Goal: Transaction & Acquisition: Book appointment/travel/reservation

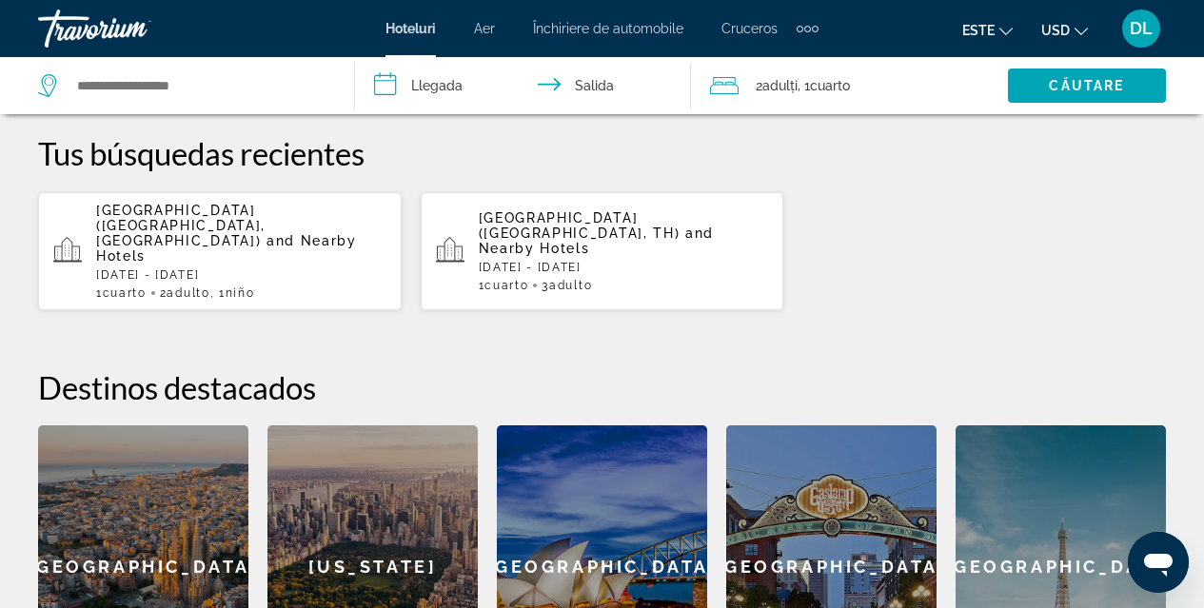
scroll to position [551, 0]
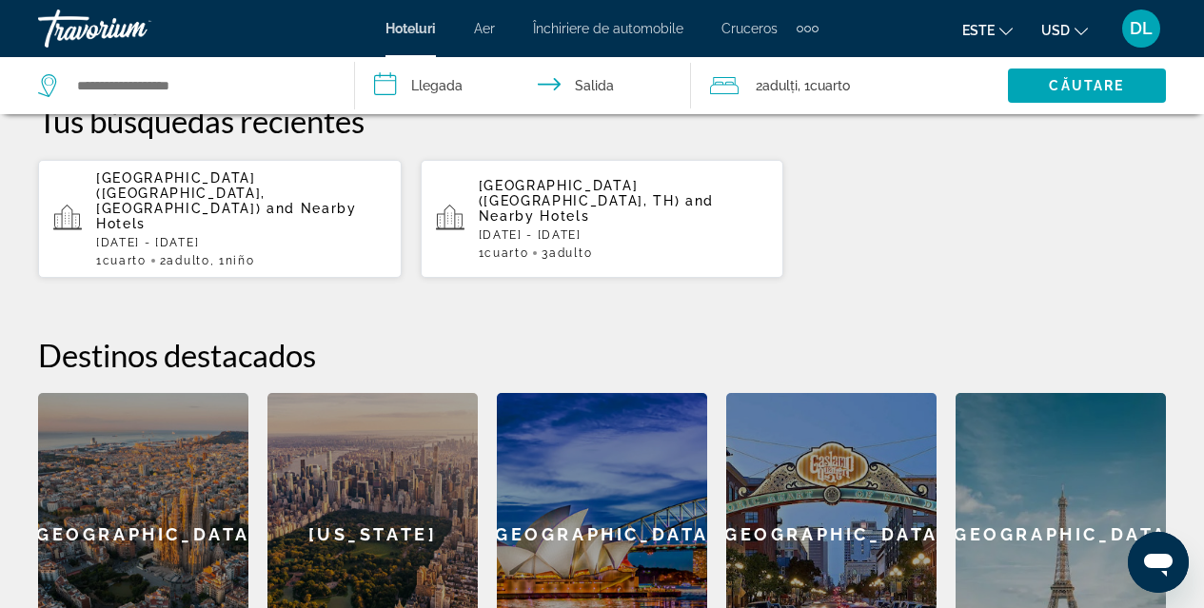
drag, startPoint x: 1196, startPoint y: 343, endPoint x: 1195, endPoint y: 421, distance: 77.1
click at [1195, 421] on div "**********" at bounding box center [602, 325] width 1204 height 699
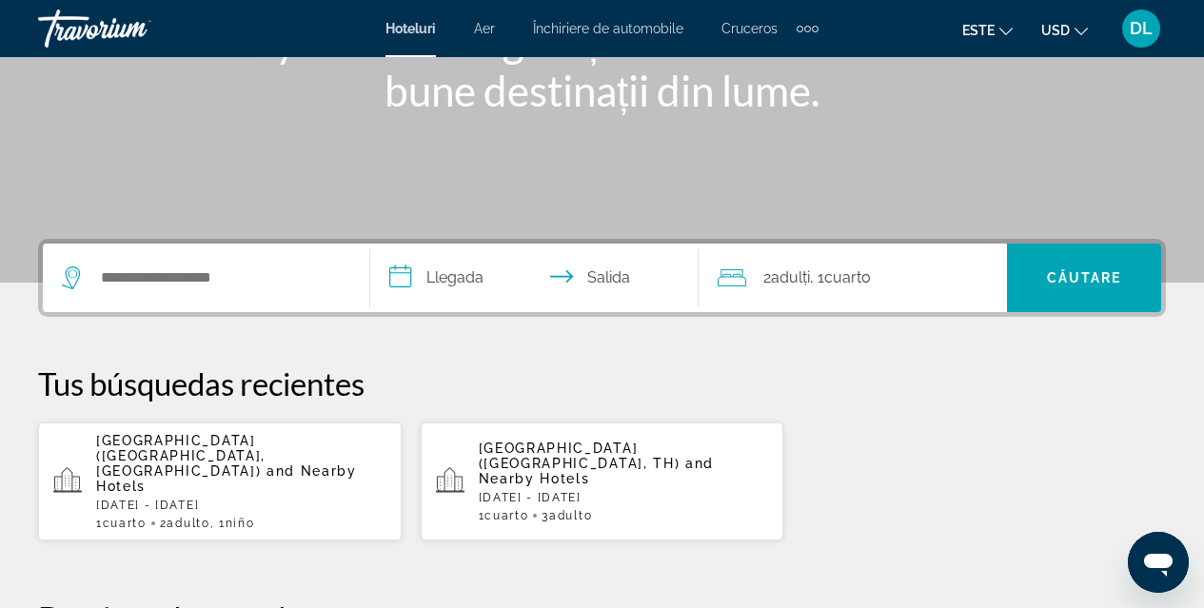
scroll to position [282, 0]
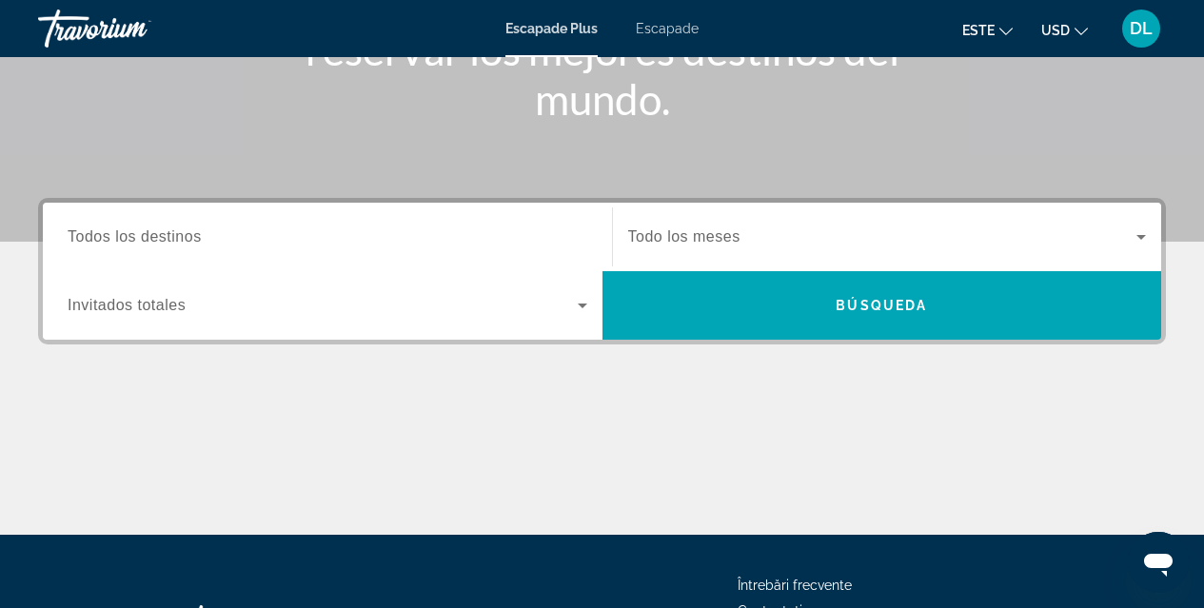
scroll to position [140, 0]
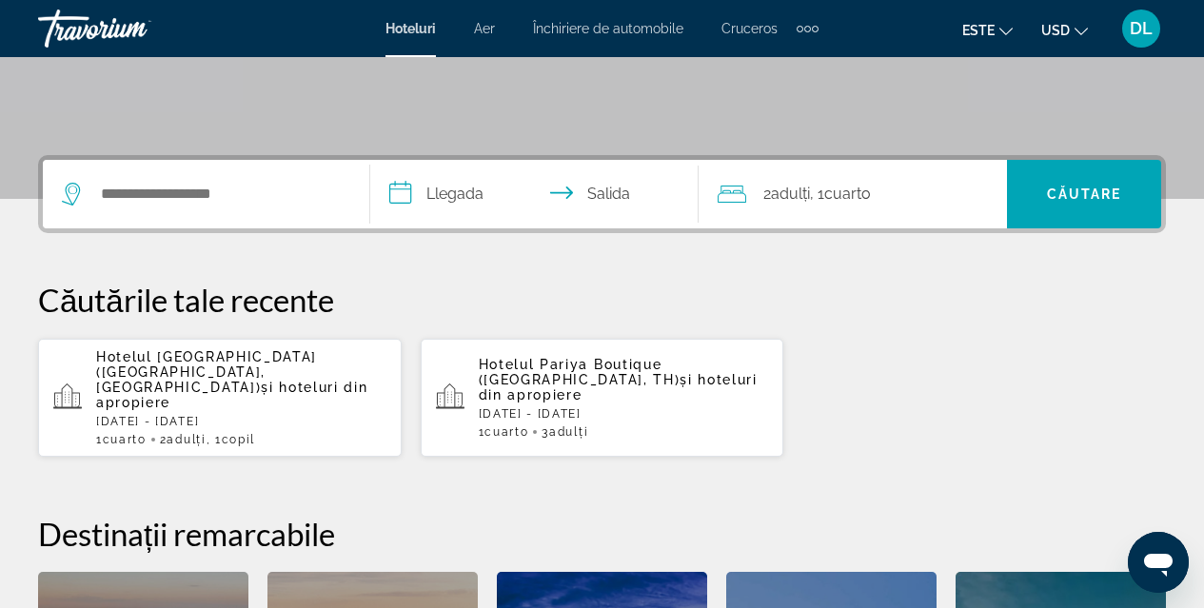
scroll to position [428, 0]
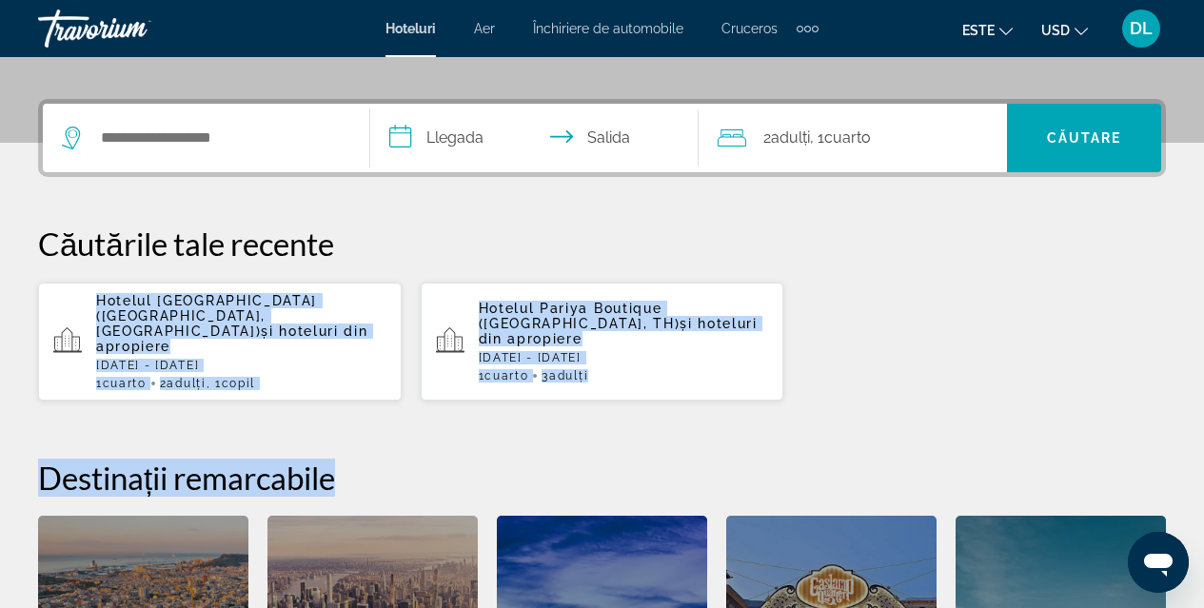
drag, startPoint x: 1197, startPoint y: 219, endPoint x: 1202, endPoint y: 371, distance: 152.3
click at [1202, 371] on div "**********" at bounding box center [602, 448] width 1204 height 699
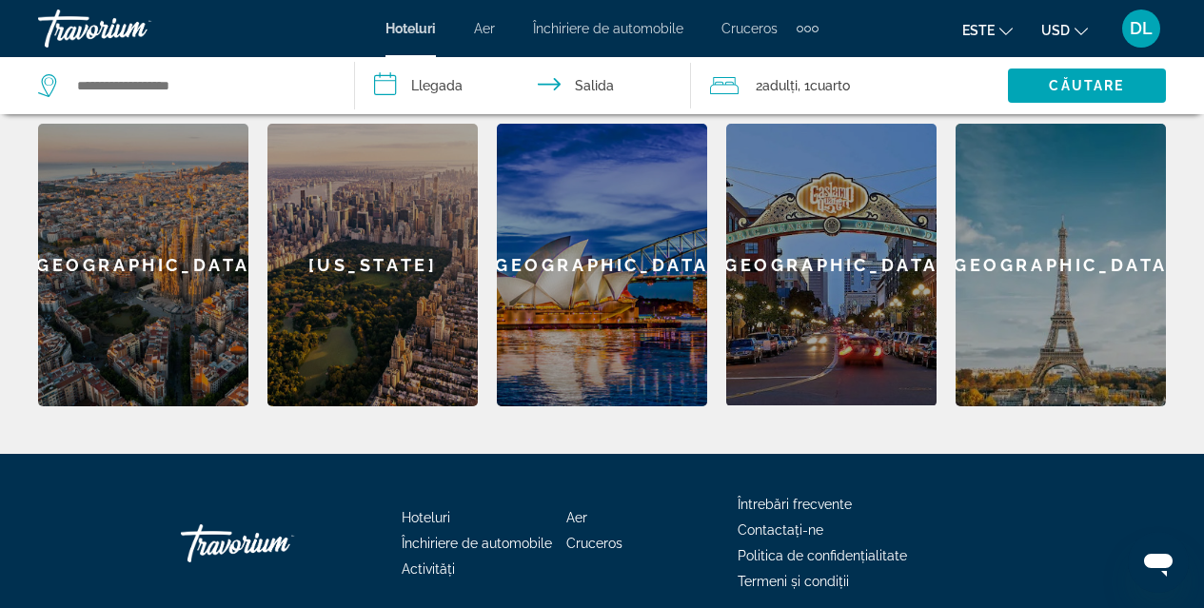
scroll to position [869, 0]
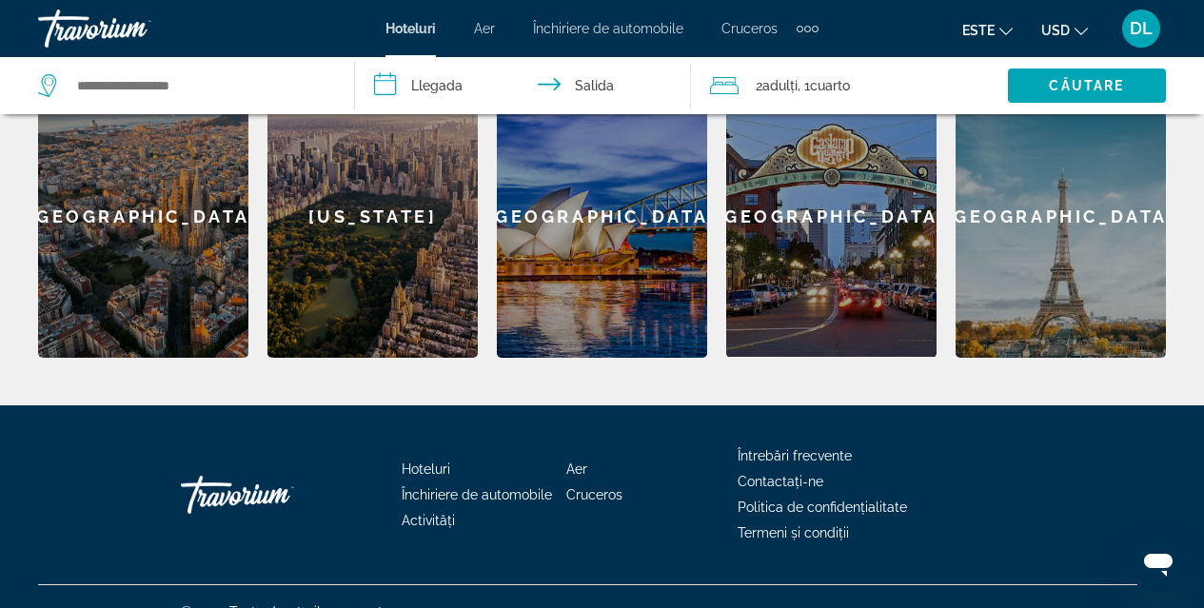
click at [160, 254] on div "[GEOGRAPHIC_DATA]" at bounding box center [143, 216] width 210 height 283
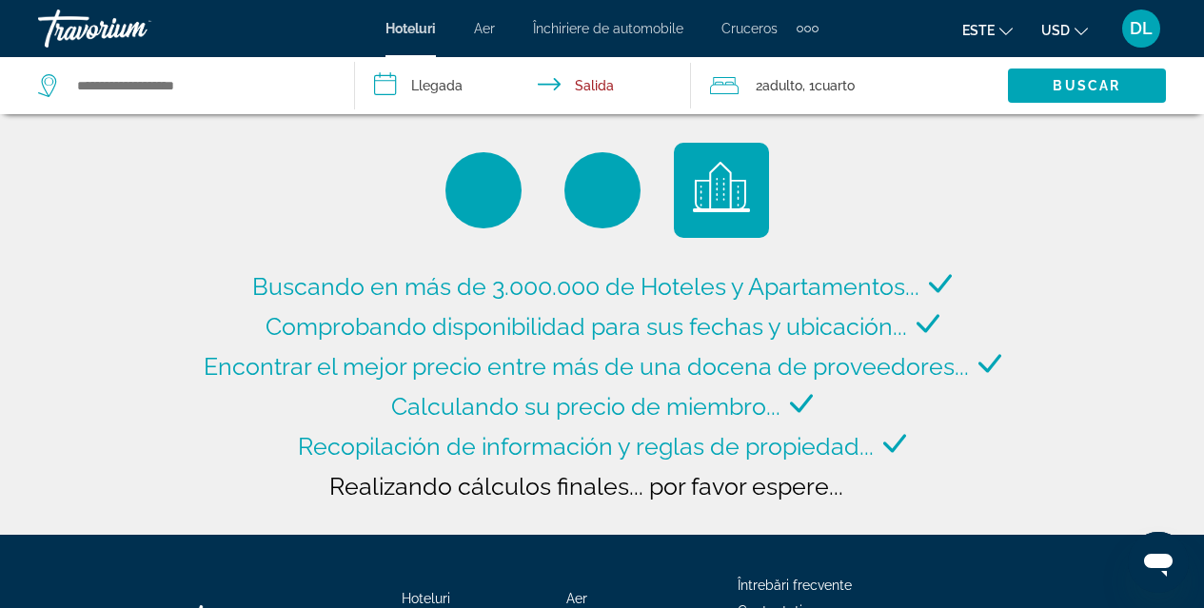
type input "**********"
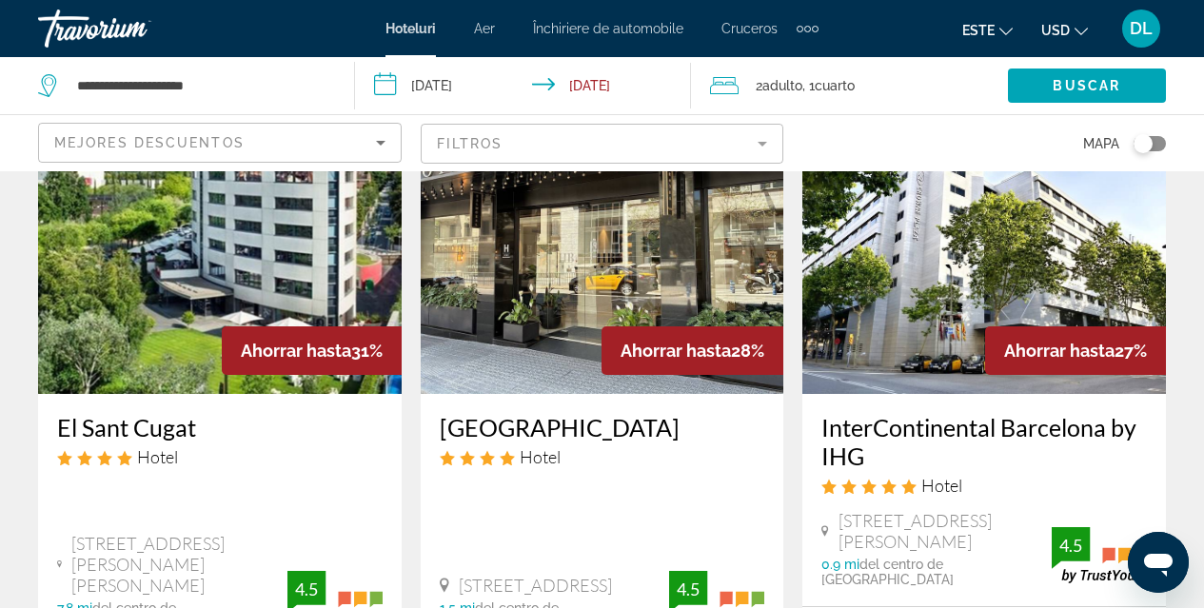
scroll to position [125, 0]
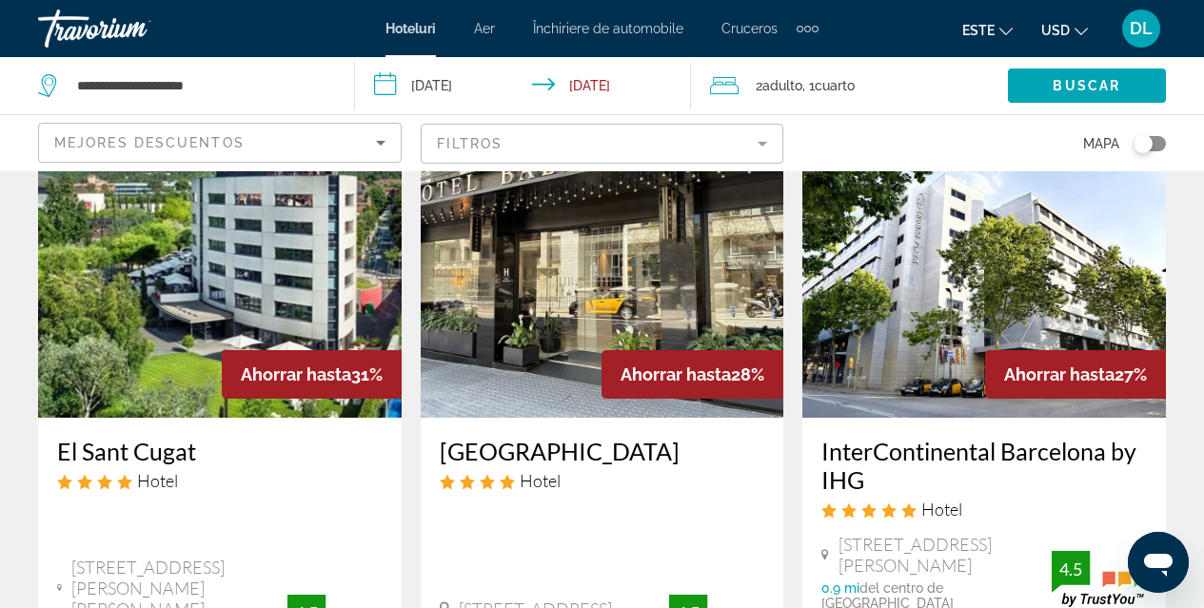
drag, startPoint x: 1145, startPoint y: 142, endPoint x: 1161, endPoint y: 142, distance: 15.2
click at [1161, 142] on div "Toggle map" at bounding box center [1149, 143] width 32 height 15
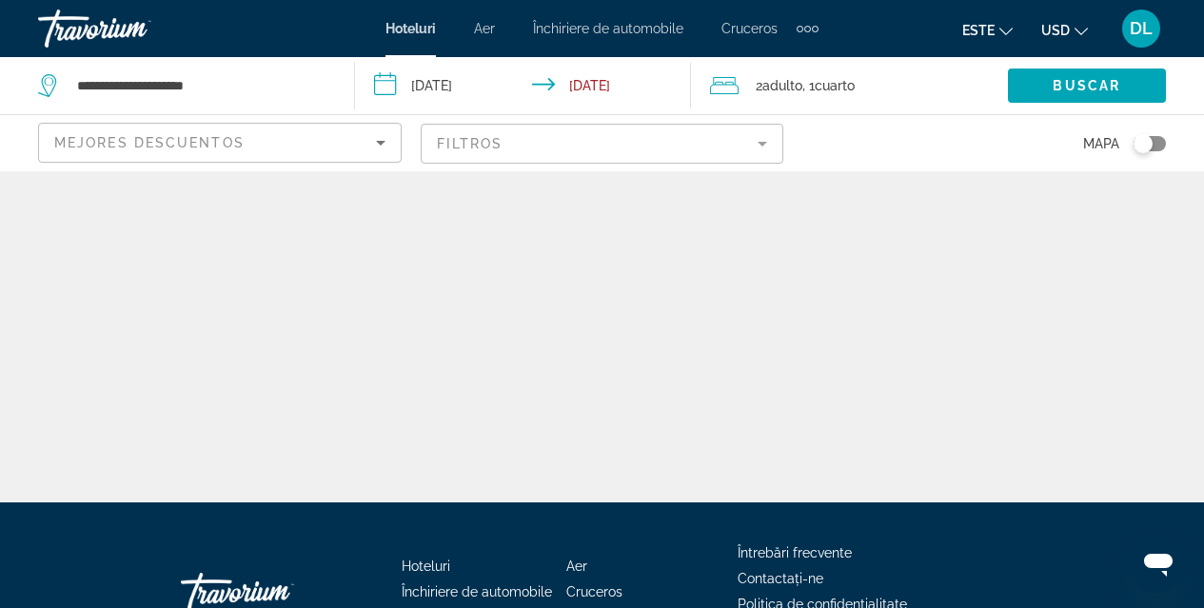
click at [1161, 142] on div "Toggle map" at bounding box center [1149, 143] width 32 height 15
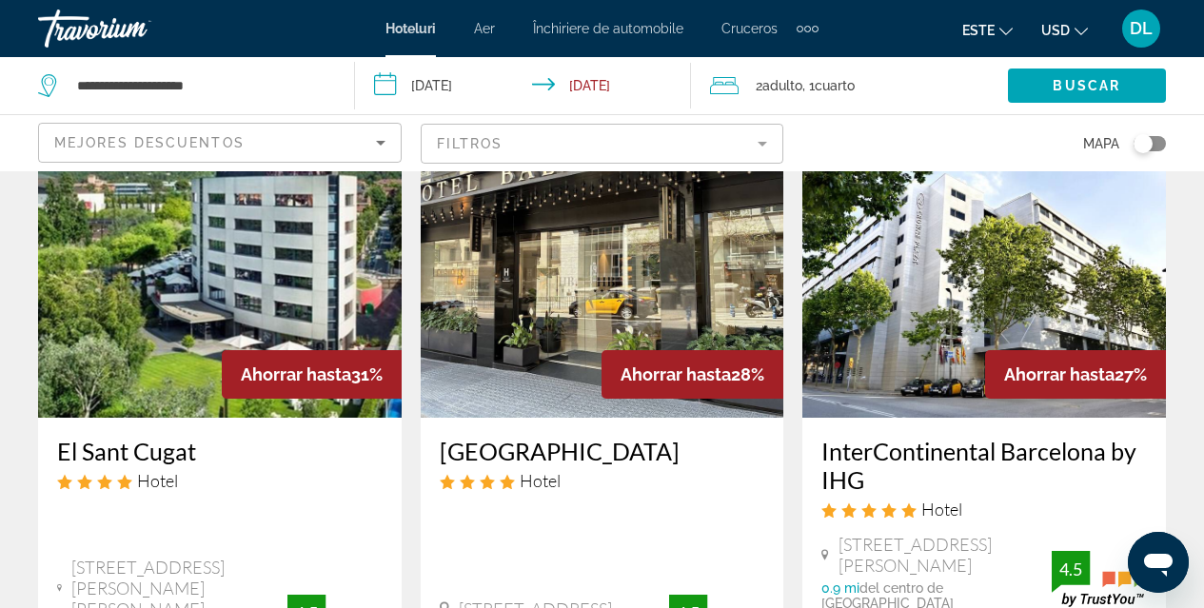
click at [1161, 142] on div "Toggle map" at bounding box center [1149, 143] width 32 height 15
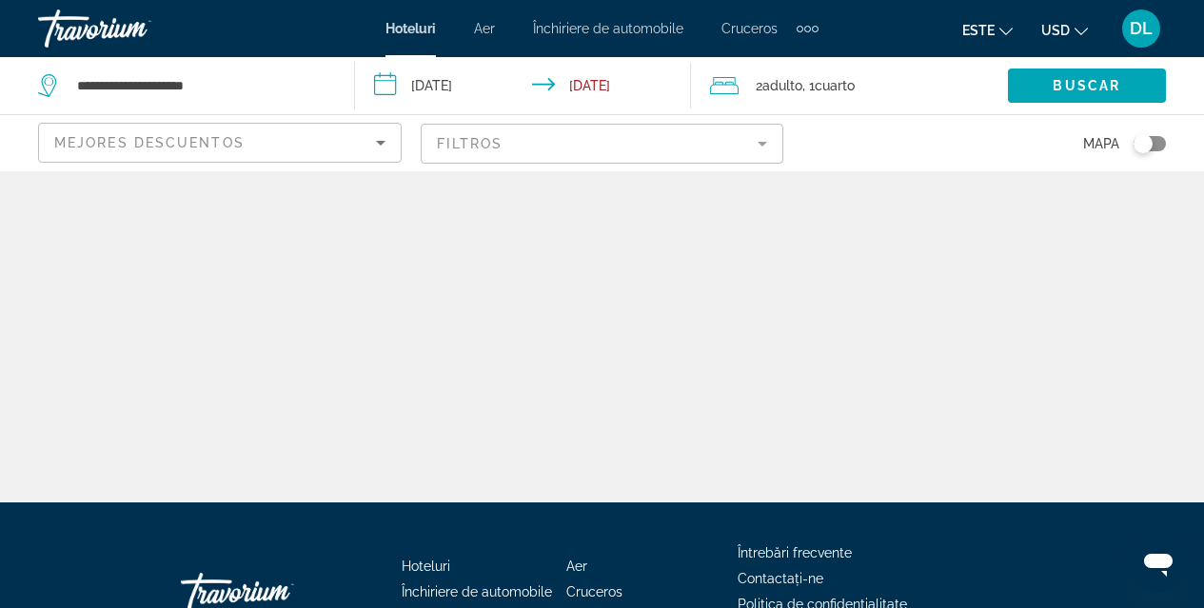
click at [382, 147] on icon "Sort by" at bounding box center [380, 142] width 23 height 23
click at [382, 147] on body "**********" at bounding box center [602, 198] width 1204 height 608
click at [382, 143] on div at bounding box center [602, 304] width 1204 height 608
click at [382, 143] on icon "Sort by" at bounding box center [381, 143] width 10 height 5
click at [382, 143] on div at bounding box center [602, 304] width 1204 height 608
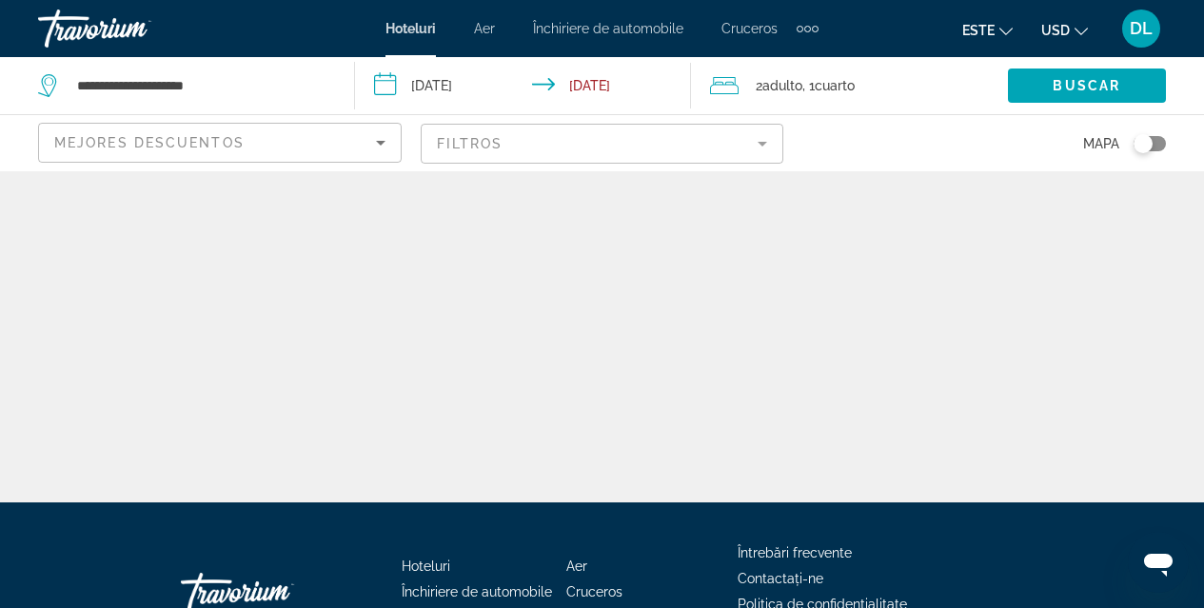
click at [49, 88] on icon "Search widget" at bounding box center [49, 85] width 23 height 23
